Goal: Task Accomplishment & Management: Use online tool/utility

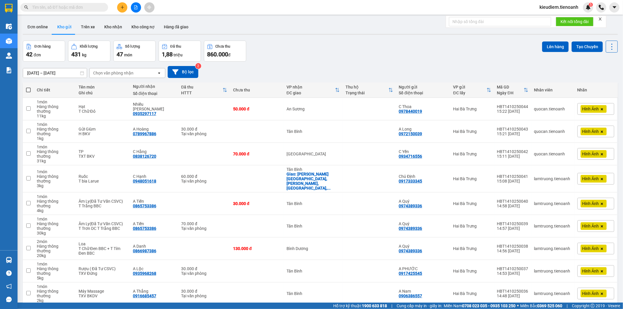
click at [288, 47] on div "Đơn hàng 42 đơn Khối lượng 431 kg Số lượng 47 món Đã thu 1,88 triệu Chưa thu 86…" at bounding box center [320, 51] width 595 height 21
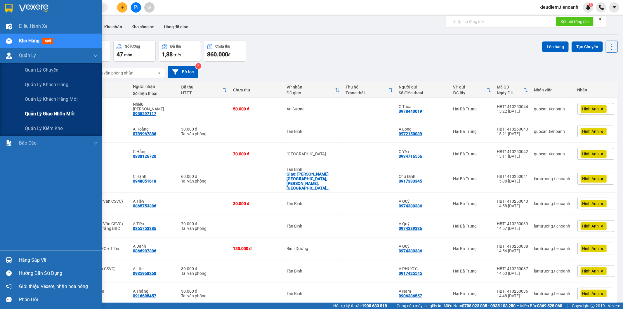
click at [55, 116] on span "Quản lý giao nhận mới" at bounding box center [50, 113] width 50 height 7
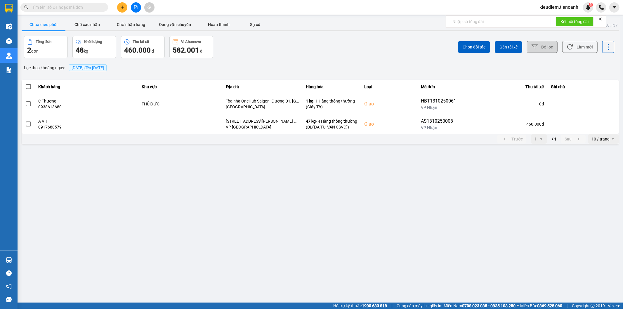
click at [541, 43] on button "Bộ lọc" at bounding box center [542, 47] width 31 height 12
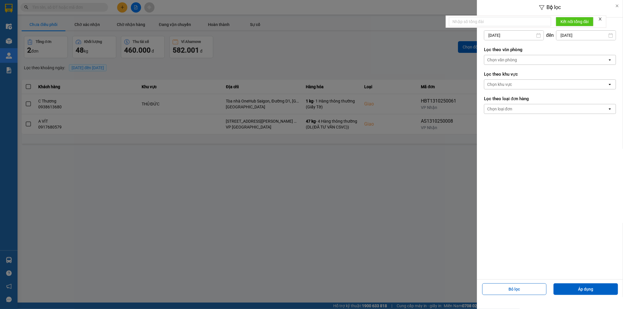
click at [531, 60] on div "Chọn văn phòng" at bounding box center [545, 59] width 123 height 9
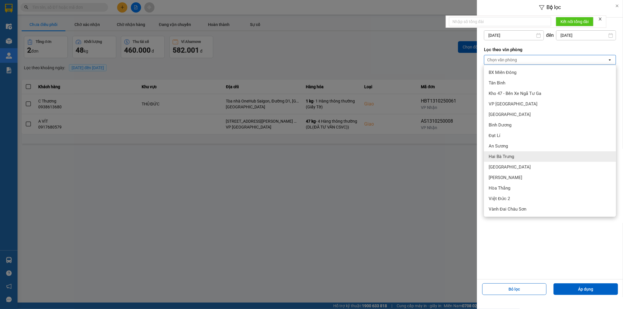
click at [517, 157] on div "Hai Bà Trưng" at bounding box center [550, 156] width 132 height 11
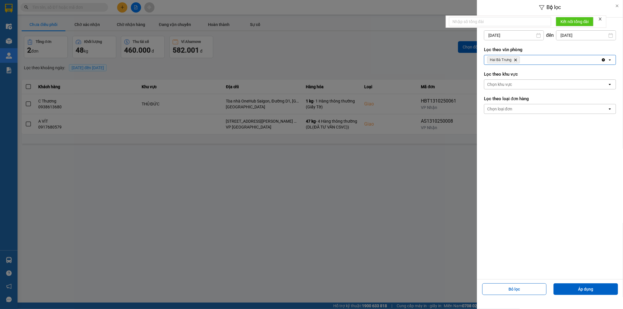
click at [502, 36] on input "[DATE]" at bounding box center [513, 35] width 59 height 9
click at [547, 93] on div "11" at bounding box center [546, 90] width 8 height 7
type input "[DATE]"
click at [577, 290] on button "Áp dụng" at bounding box center [585, 289] width 65 height 12
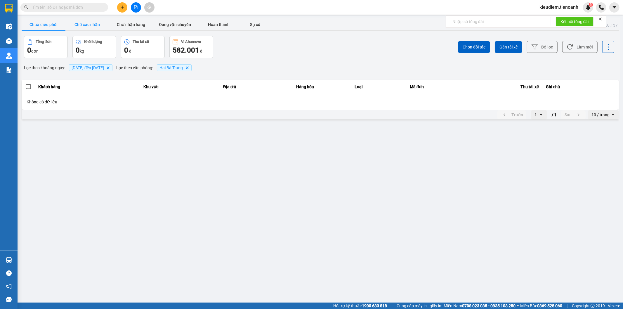
click at [105, 23] on button "Chờ xác nhận" at bounding box center [87, 25] width 44 height 12
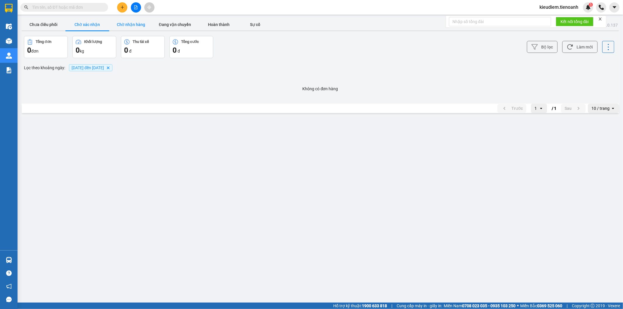
click at [130, 23] on button "Chờ nhận hàng" at bounding box center [131, 25] width 44 height 12
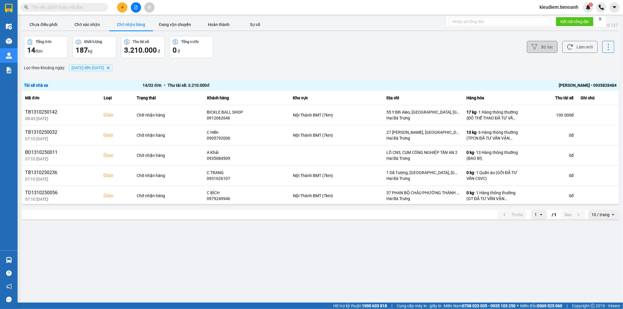
click at [549, 44] on button "Bộ lọc" at bounding box center [542, 47] width 31 height 12
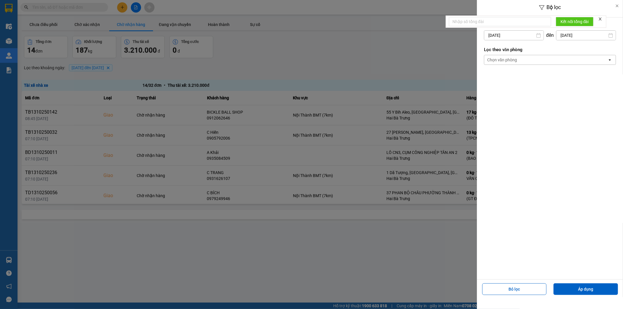
click at [558, 60] on div "Chọn văn phòng" at bounding box center [545, 59] width 123 height 9
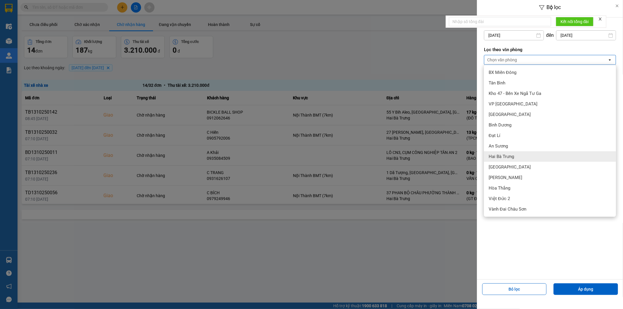
click at [517, 158] on div "Hai Bà Trưng" at bounding box center [550, 156] width 132 height 11
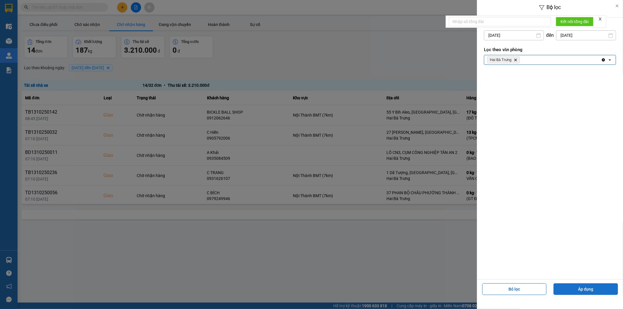
click at [591, 294] on button "Áp dụng" at bounding box center [585, 289] width 65 height 12
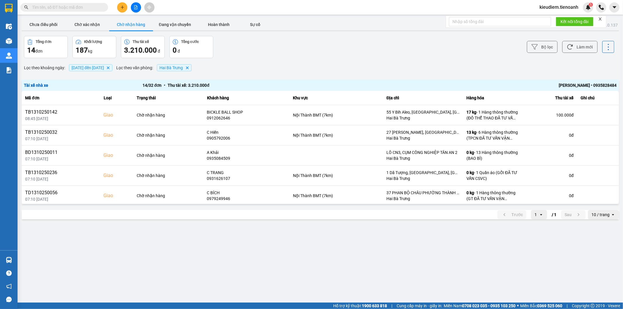
click at [578, 82] on div "Tài xế nhà xe 14 / 32 đơn • Thu tài xế: 3.210.000 đ [PERSON_NAME] • 0935828484" at bounding box center [320, 85] width 597 height 11
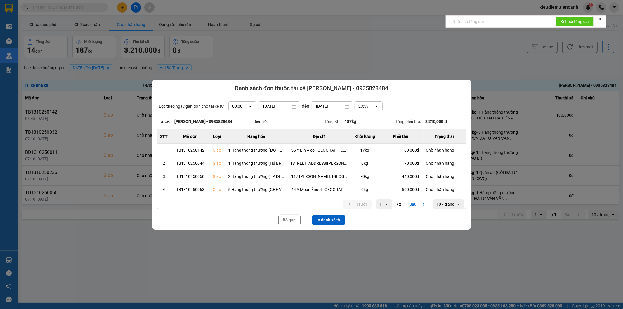
click at [450, 206] on div "10 / trang" at bounding box center [446, 204] width 18 height 6
click at [450, 190] on div "100 / trang" at bounding box center [450, 192] width 21 height 6
click at [323, 221] on button "In danh sách" at bounding box center [328, 220] width 33 height 11
click at [285, 222] on button "Bỏ qua" at bounding box center [289, 220] width 22 height 11
